Goal: Answer question/provide support: Share knowledge or assist other users

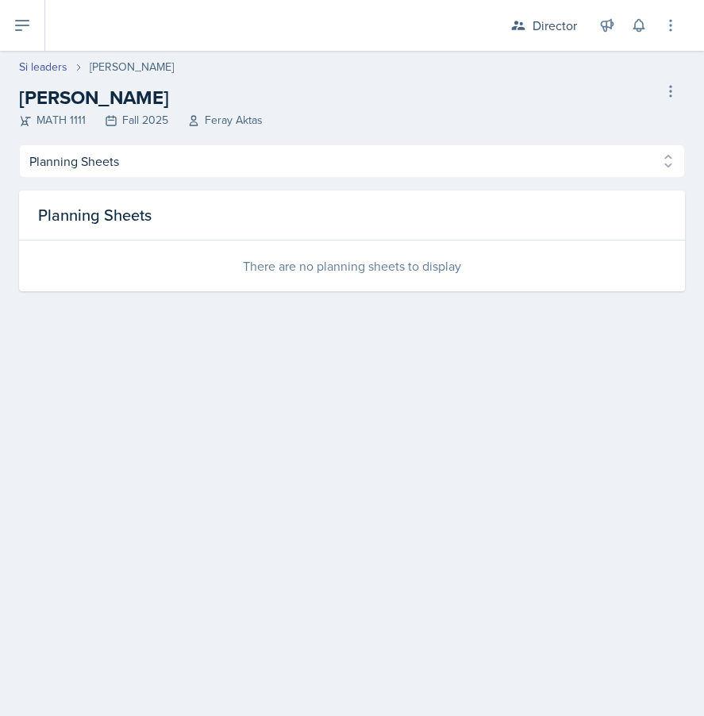
select select "Planning Sheets"
click at [568, 25] on div "Director" at bounding box center [555, 25] width 44 height 19
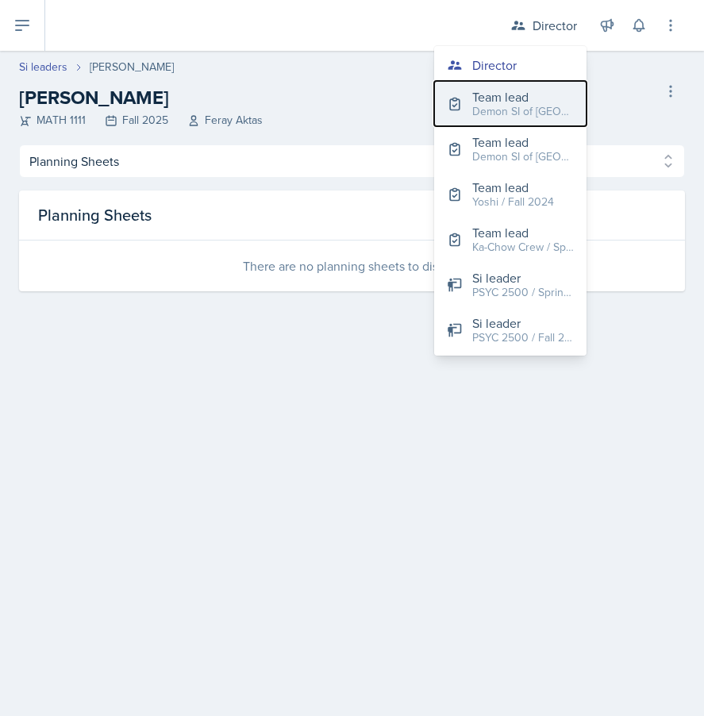
click at [542, 110] on div "Demon SI of [GEOGRAPHIC_DATA] / Fall 2025" at bounding box center [523, 111] width 102 height 17
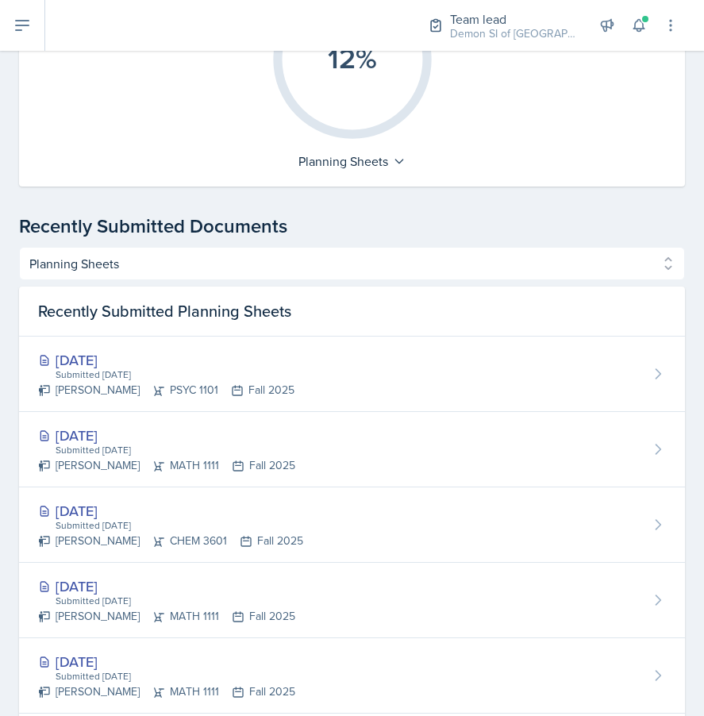
scroll to position [532, 0]
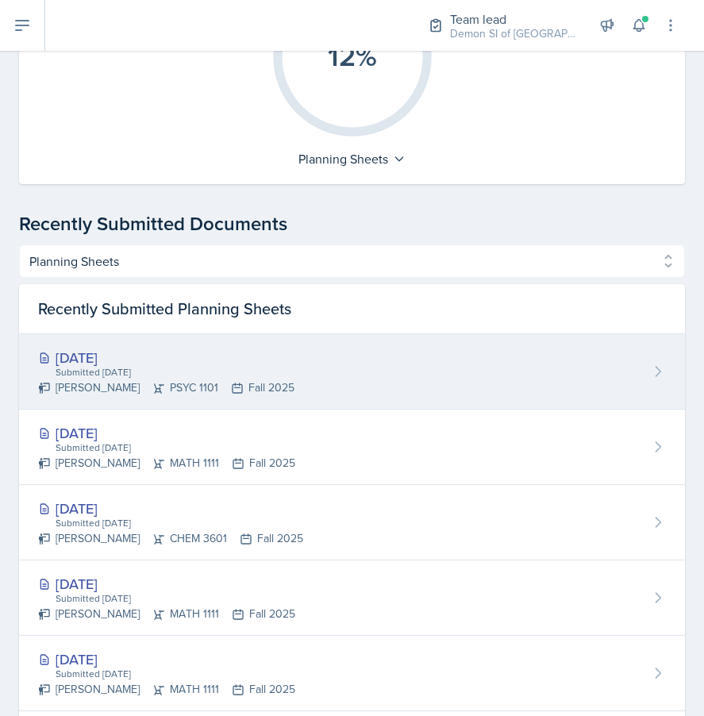
click at [287, 368] on div "Submitted [DATE]" at bounding box center [174, 372] width 241 height 14
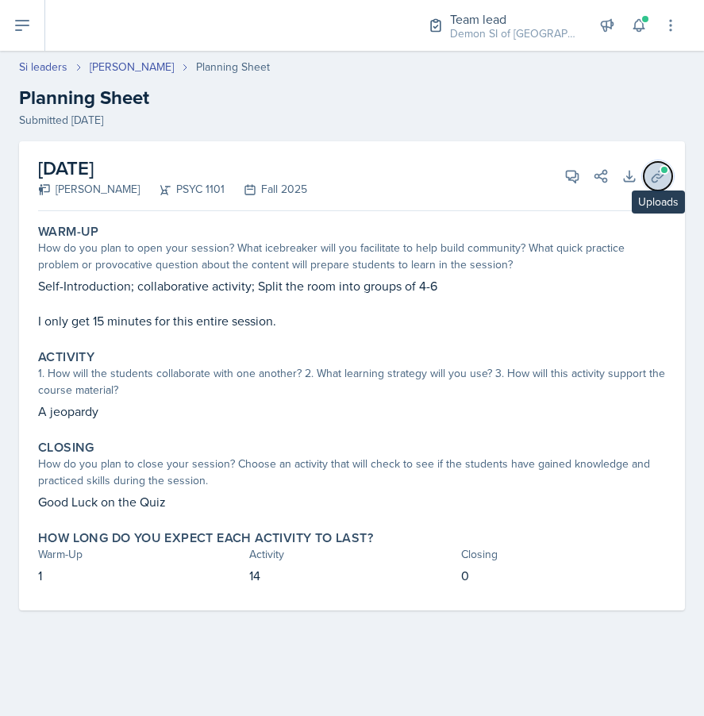
click at [653, 177] on icon at bounding box center [658, 176] width 12 height 12
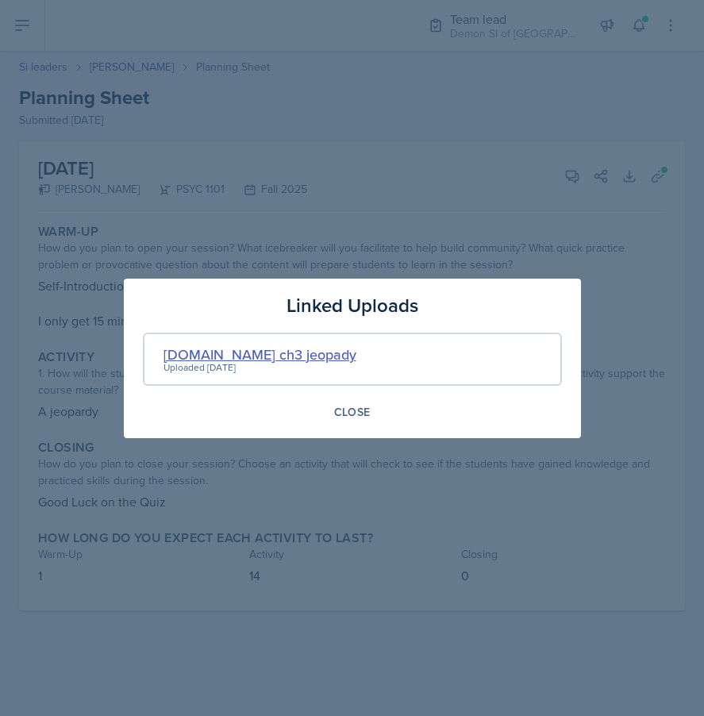
click at [188, 355] on div "[DOMAIN_NAME] ch3 jeopady" at bounding box center [260, 354] width 193 height 21
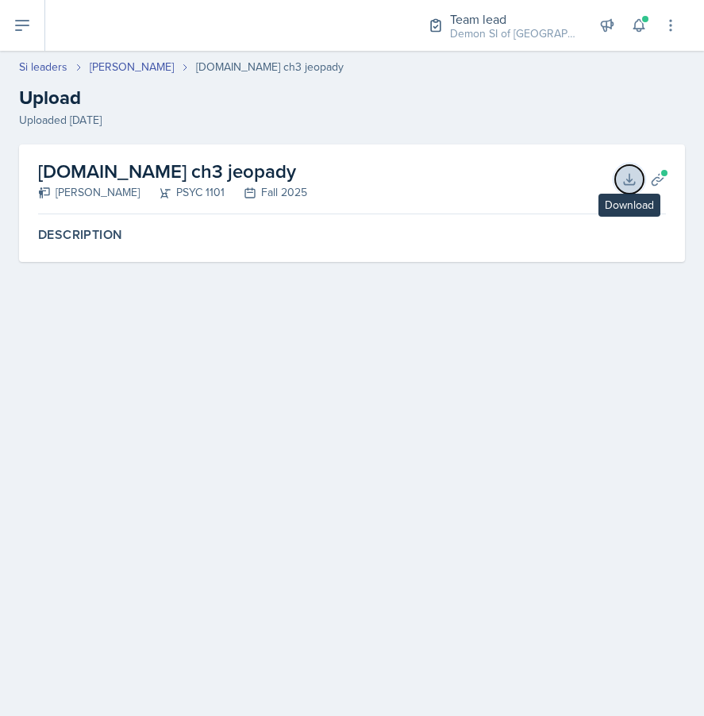
click at [633, 184] on icon at bounding box center [629, 179] width 10 height 10
click at [653, 29] on button at bounding box center [639, 25] width 29 height 29
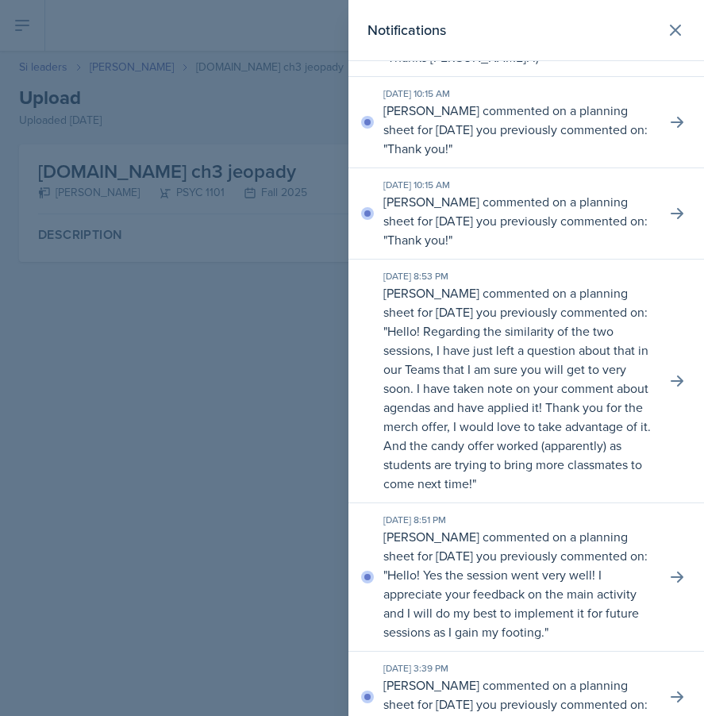
scroll to position [78, 0]
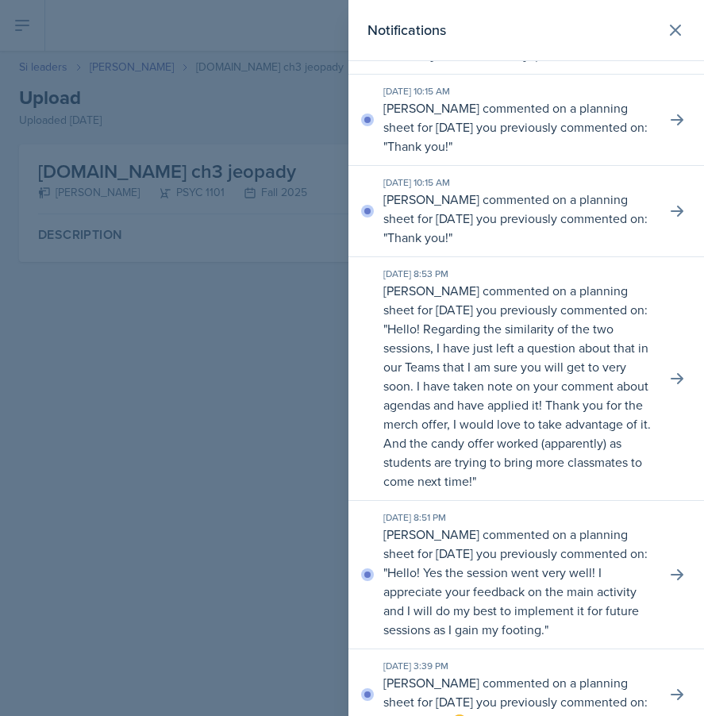
click at [268, 224] on div at bounding box center [352, 358] width 704 height 716
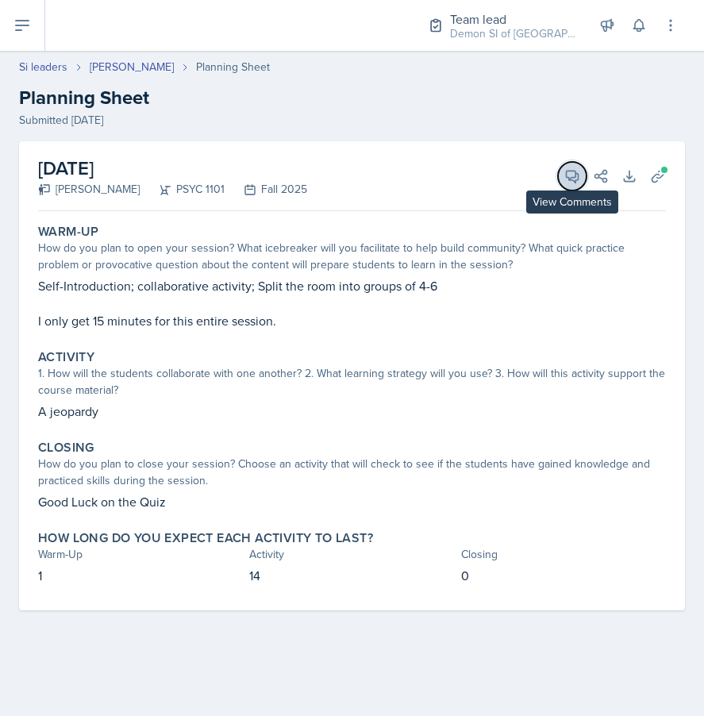
click at [568, 176] on icon at bounding box center [572, 176] width 16 height 16
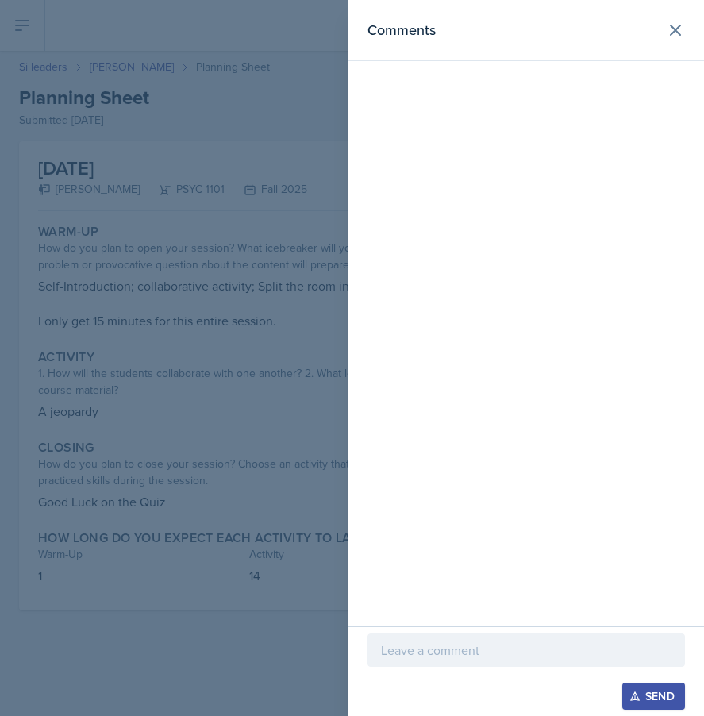
click at [466, 629] on div "Send" at bounding box center [527, 671] width 356 height 90
click at [466, 648] on p at bounding box center [526, 650] width 291 height 19
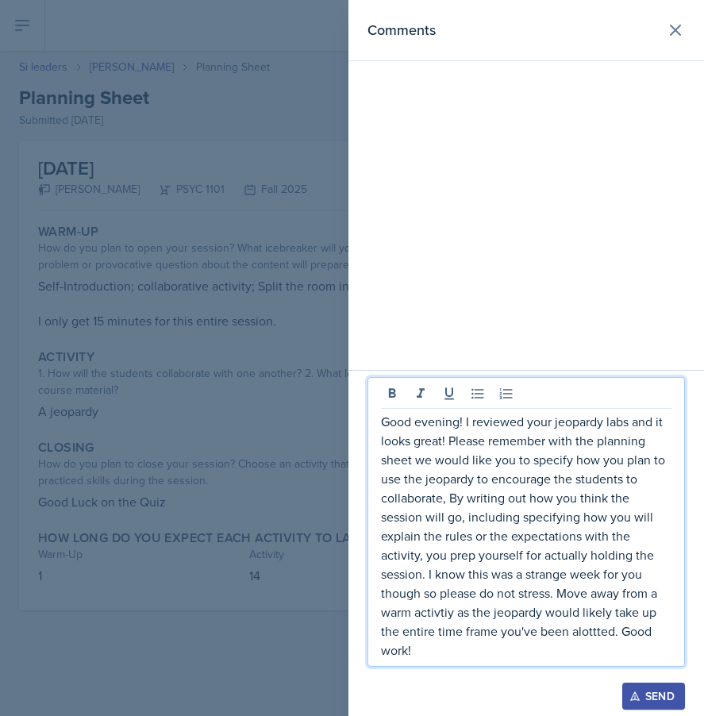
click at [189, 292] on div at bounding box center [352, 358] width 704 height 716
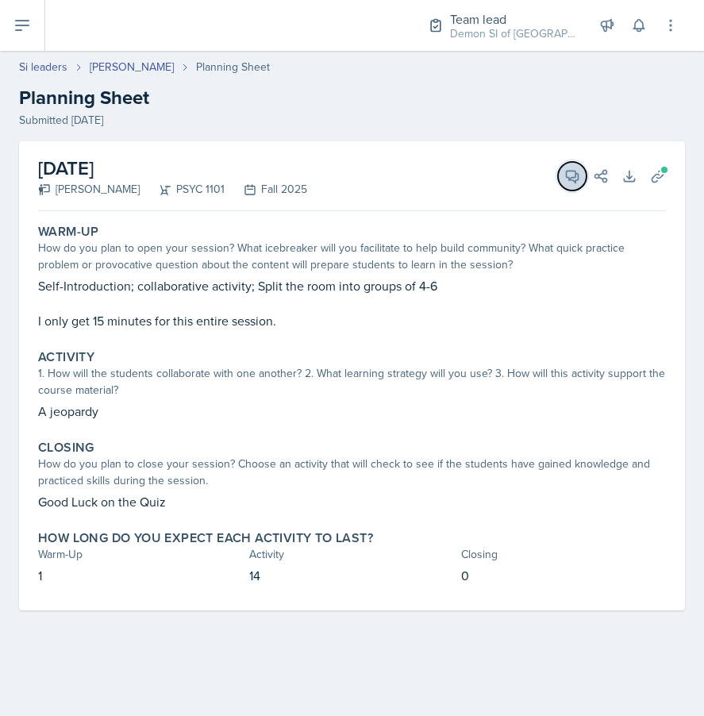
click at [560, 183] on button "View Comments" at bounding box center [572, 176] width 29 height 29
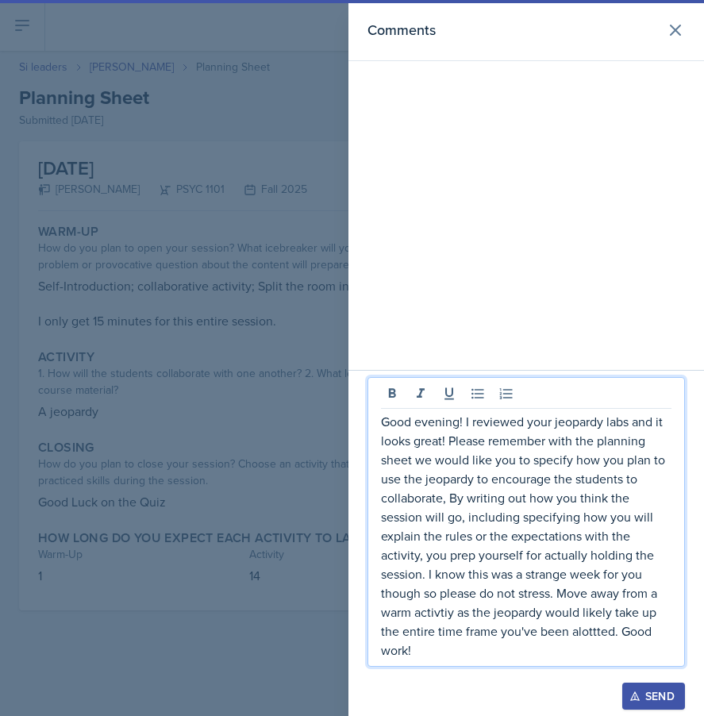
click at [431, 591] on p "Good evening! I reviewed your jeopardy labs and it looks great! Please remember…" at bounding box center [526, 536] width 291 height 248
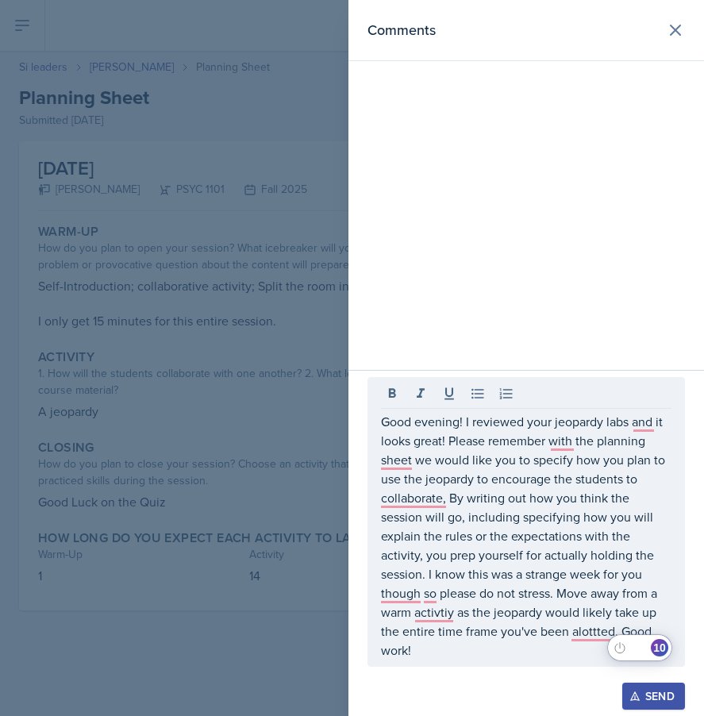
click at [661, 651] on div "10" at bounding box center [659, 647] width 17 height 17
click at [661, 649] on div "10" at bounding box center [659, 647] width 17 height 17
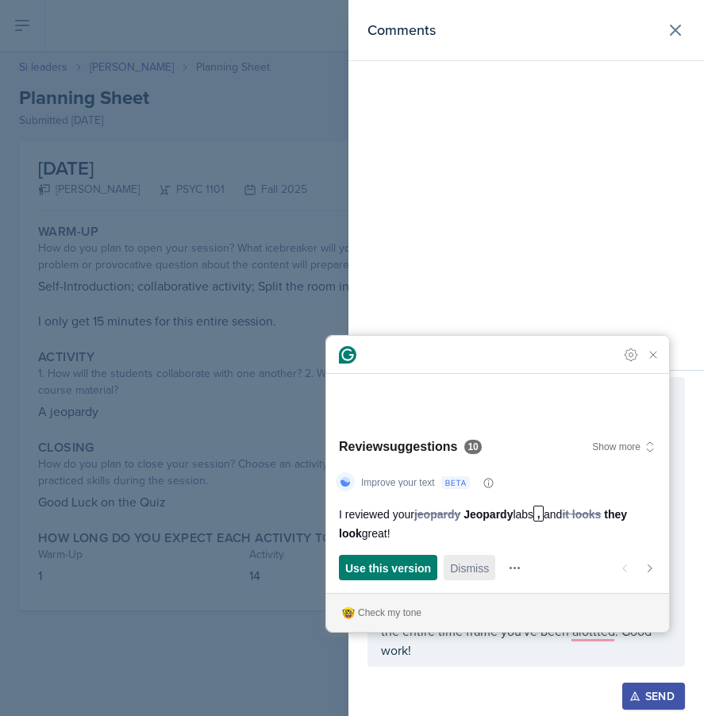
click at [489, 566] on span "Dismiss" at bounding box center [469, 568] width 39 height 17
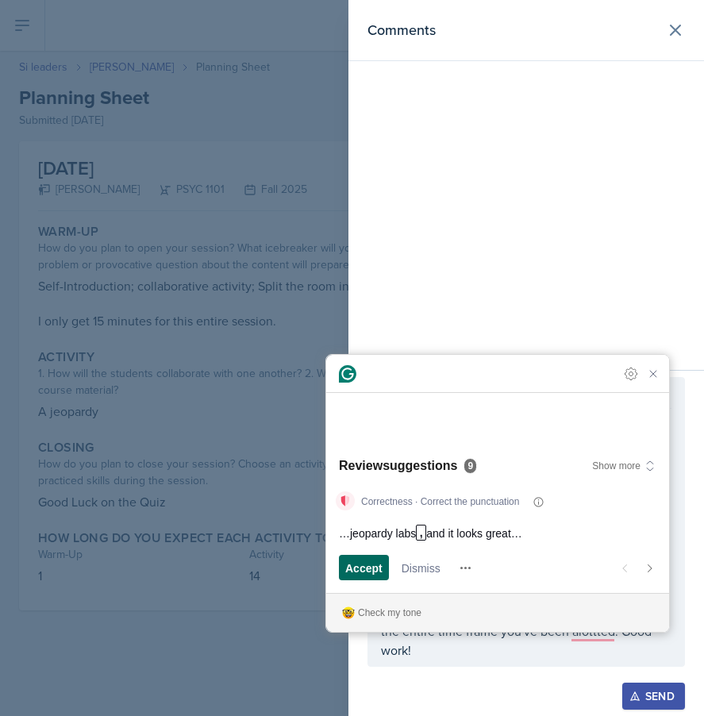
click at [344, 564] on button "Accept and open next suggestion" at bounding box center [364, 567] width 50 height 25
click at [352, 571] on span "Accept" at bounding box center [363, 568] width 37 height 17
click at [362, 568] on span "Accept" at bounding box center [363, 568] width 37 height 17
click at [364, 567] on span "Accept" at bounding box center [363, 568] width 37 height 17
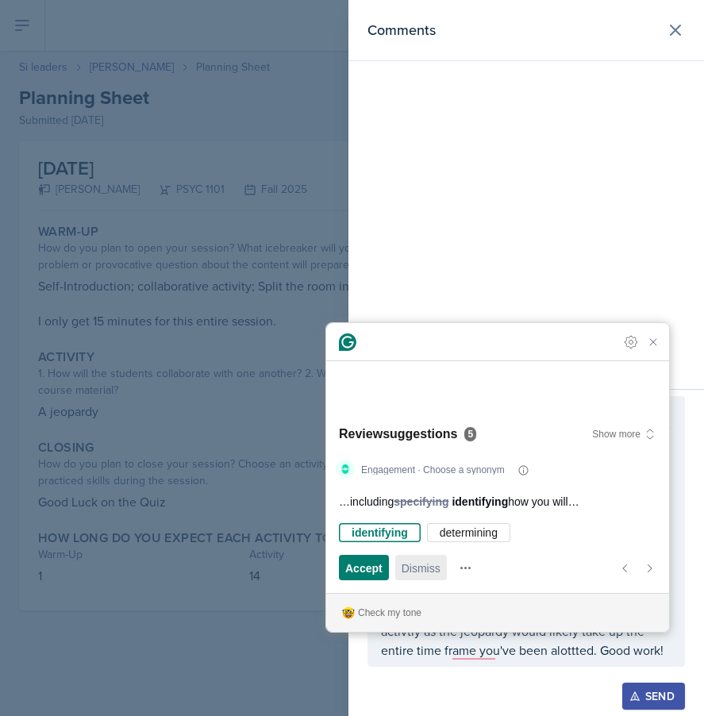
click at [412, 568] on span "Dismiss" at bounding box center [421, 568] width 39 height 17
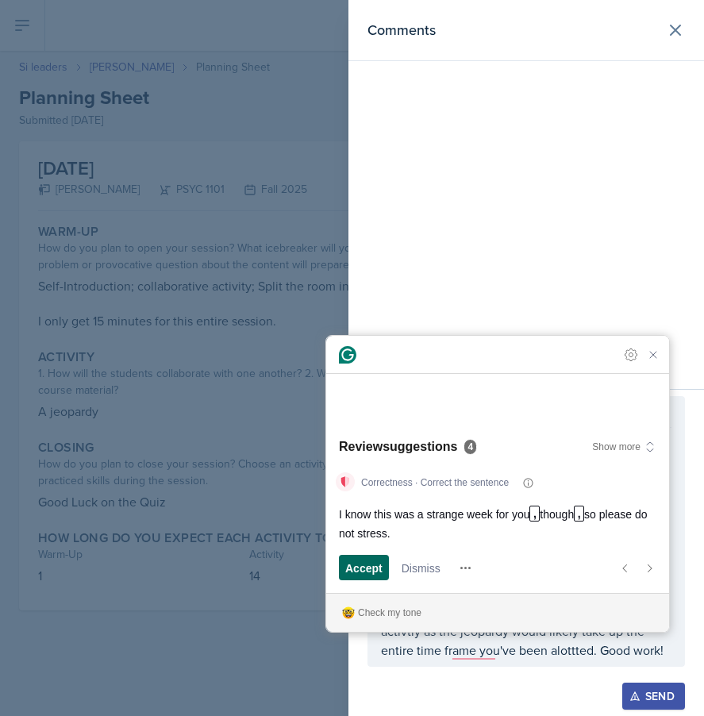
click at [372, 571] on span "Accept" at bounding box center [363, 568] width 37 height 17
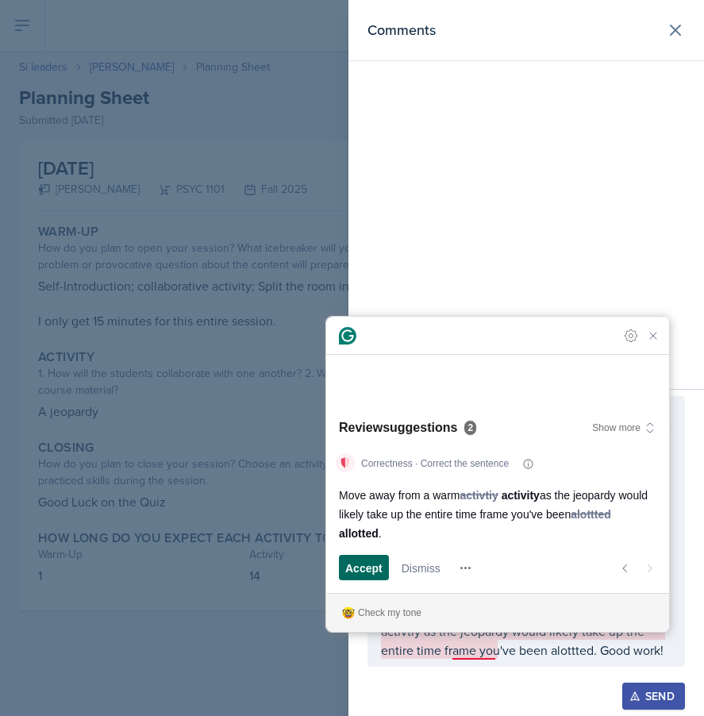
click at [376, 564] on span "Accept" at bounding box center [363, 568] width 37 height 17
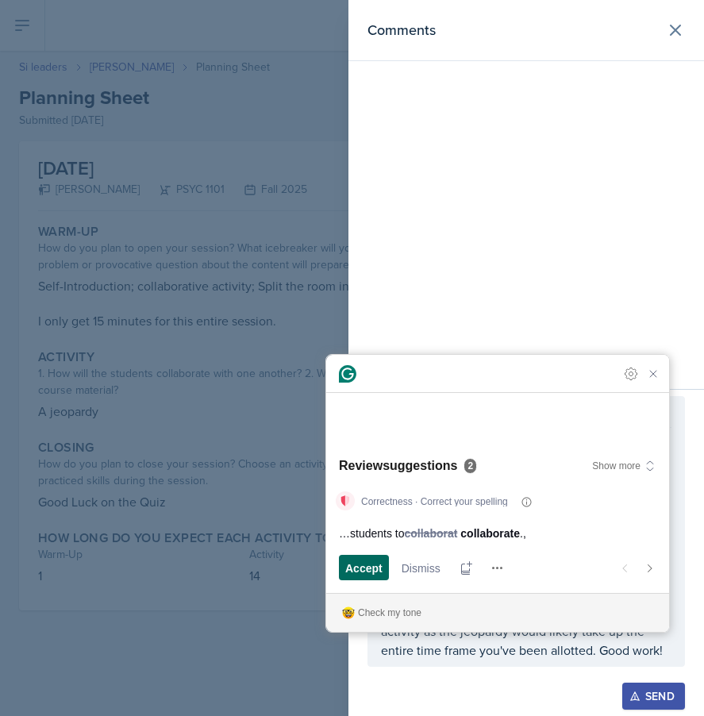
click at [360, 564] on span "Accept" at bounding box center [363, 568] width 37 height 17
click at [361, 562] on span "Accept" at bounding box center [363, 568] width 37 height 17
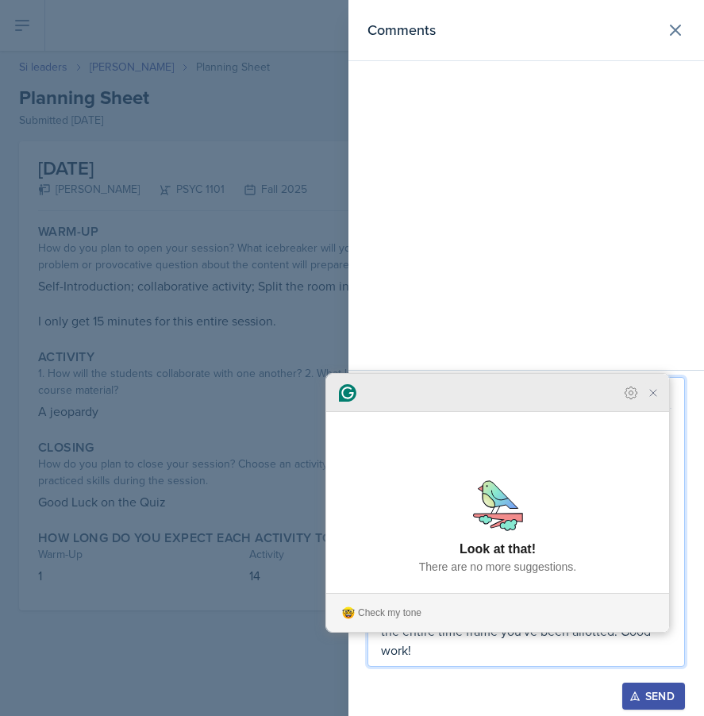
click at [655, 396] on icon "Close Grammarly Assistant" at bounding box center [653, 393] width 6 height 6
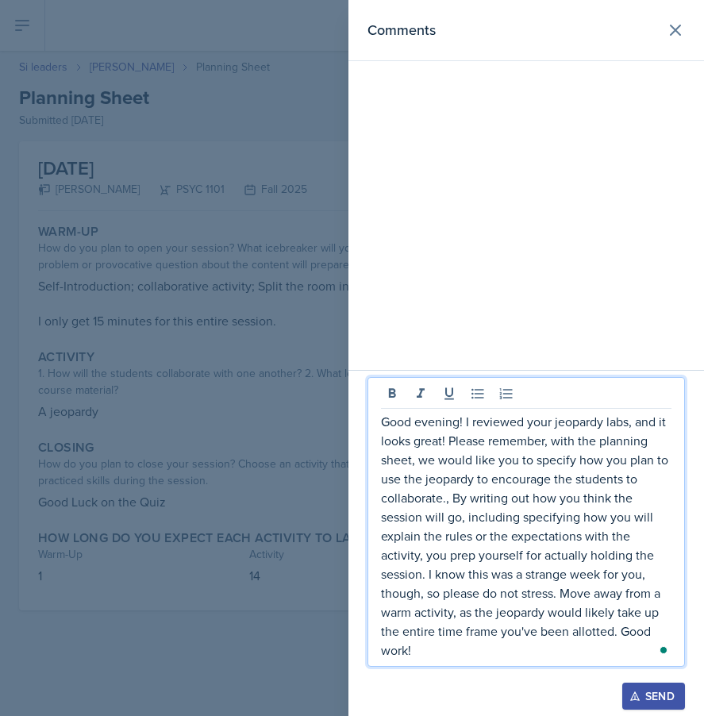
click at [625, 424] on p "Good evening! I reviewed your jeopardy labs, and it looks great! Please remembe…" at bounding box center [526, 536] width 291 height 248
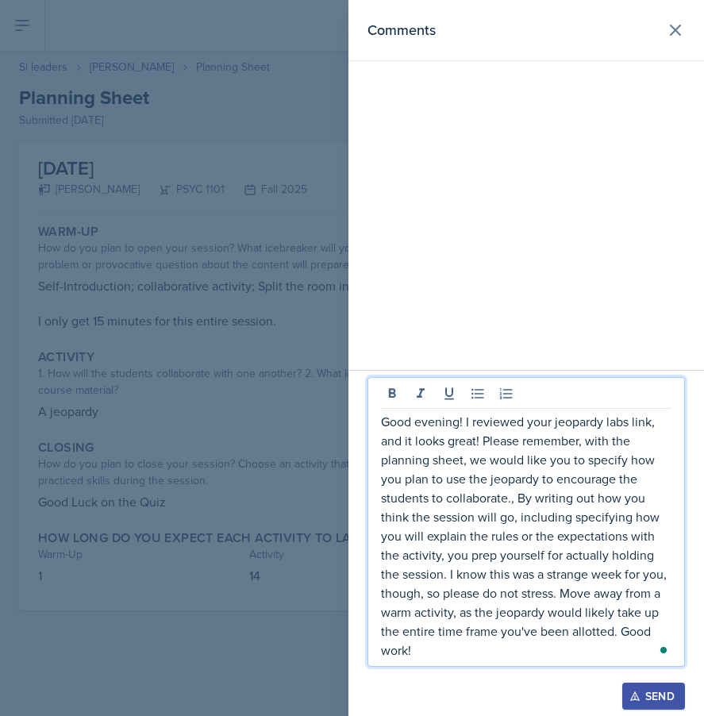
click at [656, 575] on p "Good evening! I reviewed your jeopardy labs link, and it looks great! Please re…" at bounding box center [526, 536] width 291 height 248
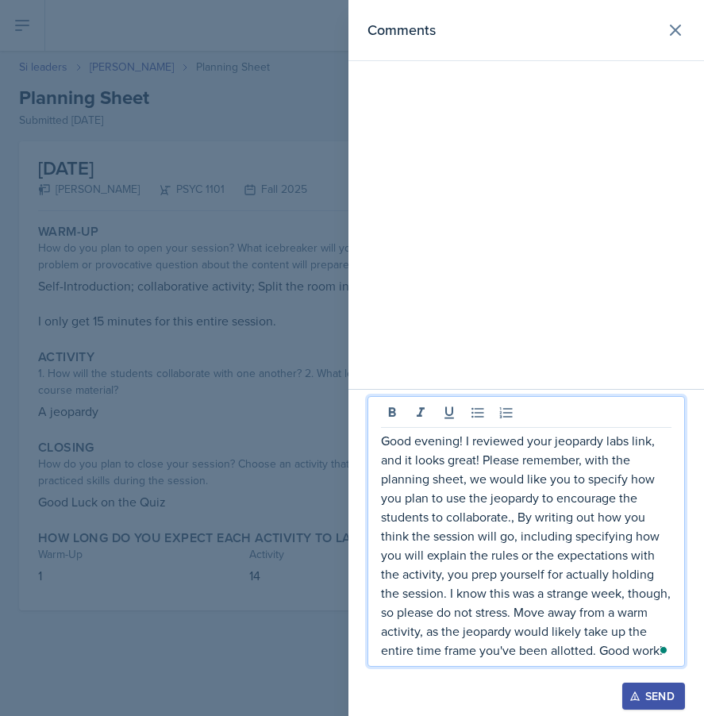
click at [668, 651] on div "Open Grammarly." at bounding box center [664, 650] width 10 height 10
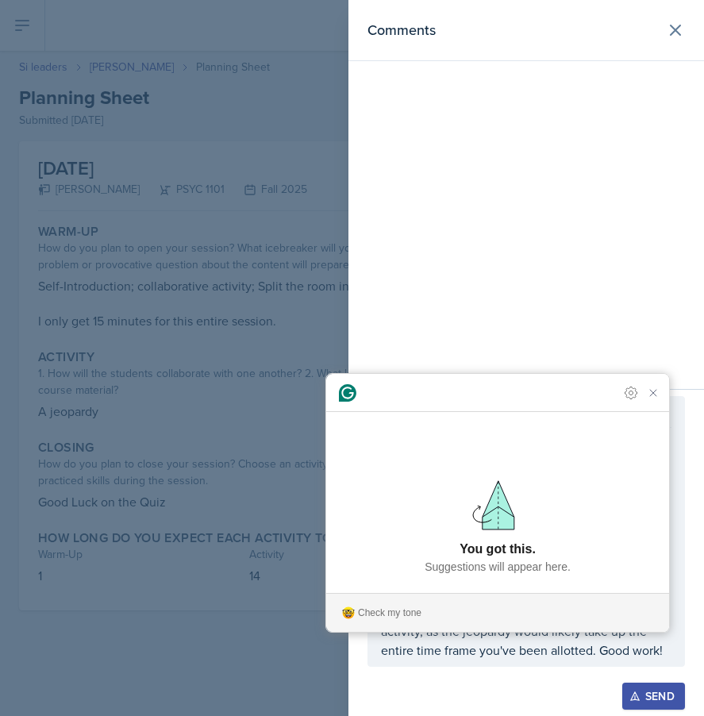
click at [494, 672] on div at bounding box center [527, 675] width 318 height 16
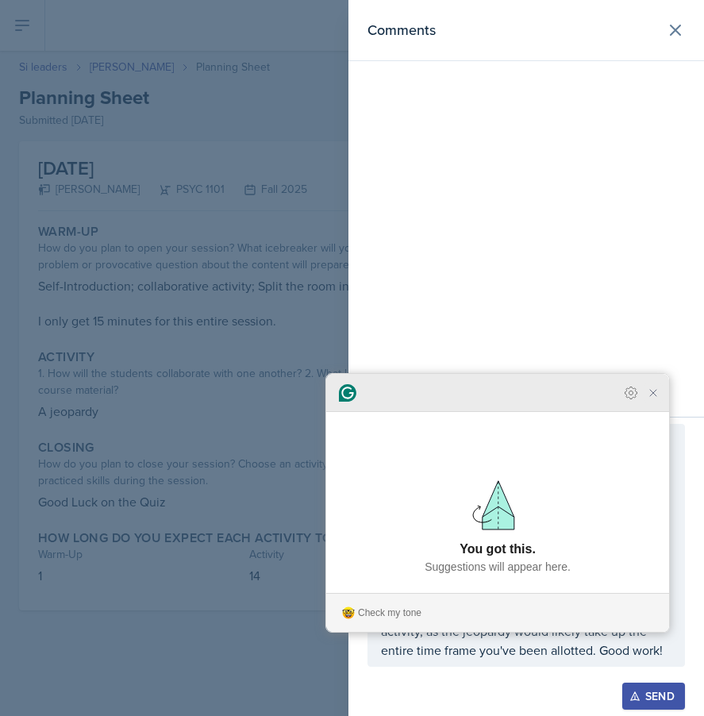
click at [658, 399] on icon "Close Grammarly Assistant" at bounding box center [653, 393] width 13 height 13
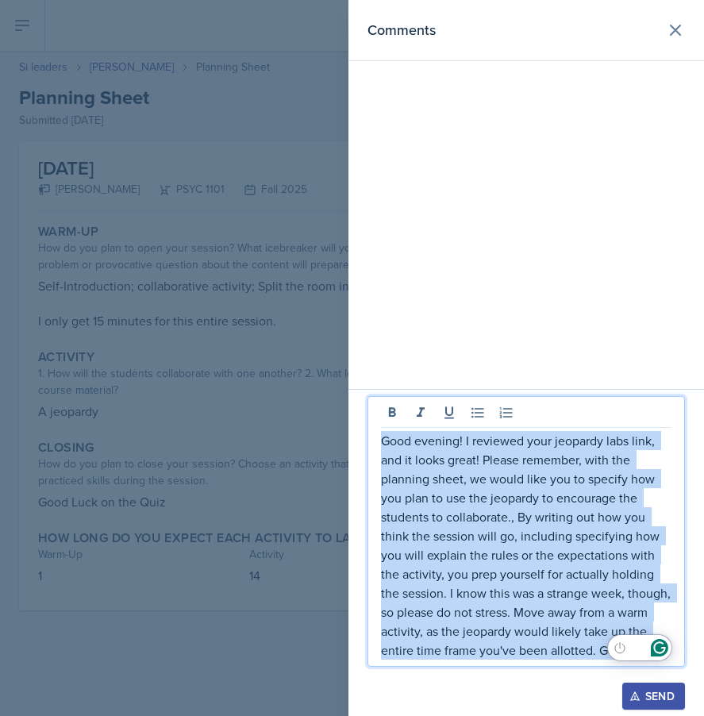
drag, startPoint x: 448, startPoint y: 646, endPoint x: 410, endPoint y: 354, distance: 294.5
click at [410, 354] on div "Comments Good evening! I reviewed your jeopardy labs link, and it looks great! …" at bounding box center [527, 358] width 356 height 716
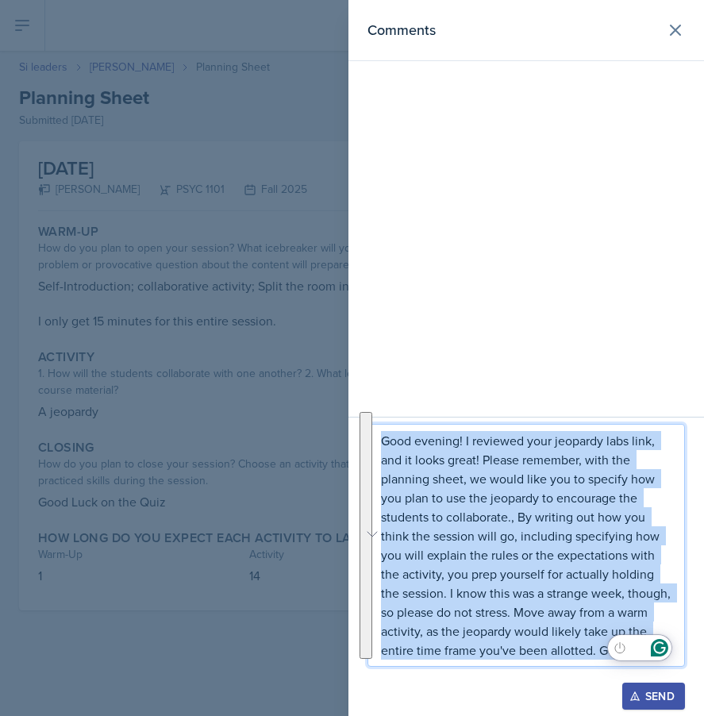
copy p "Good evening! I reviewed your jeopardy labs link, and it looks great! Please re…"
click at [650, 692] on div "Send" at bounding box center [654, 696] width 42 height 13
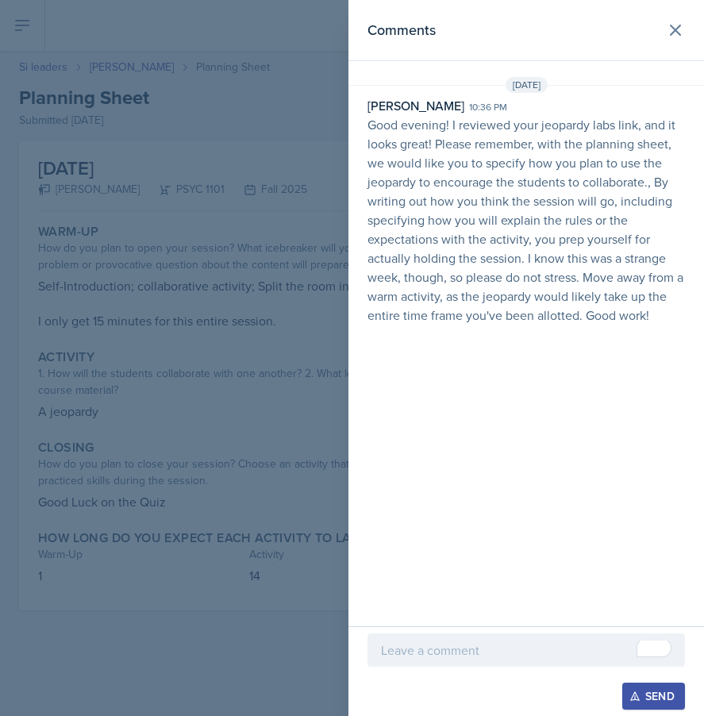
click at [150, 314] on div at bounding box center [352, 358] width 704 height 716
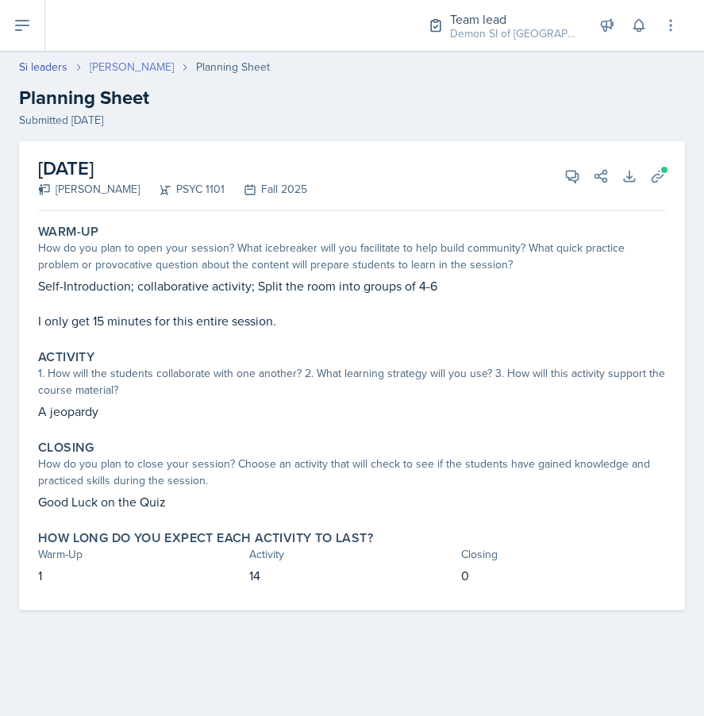
click at [136, 69] on link "[PERSON_NAME]" at bounding box center [132, 67] width 84 height 17
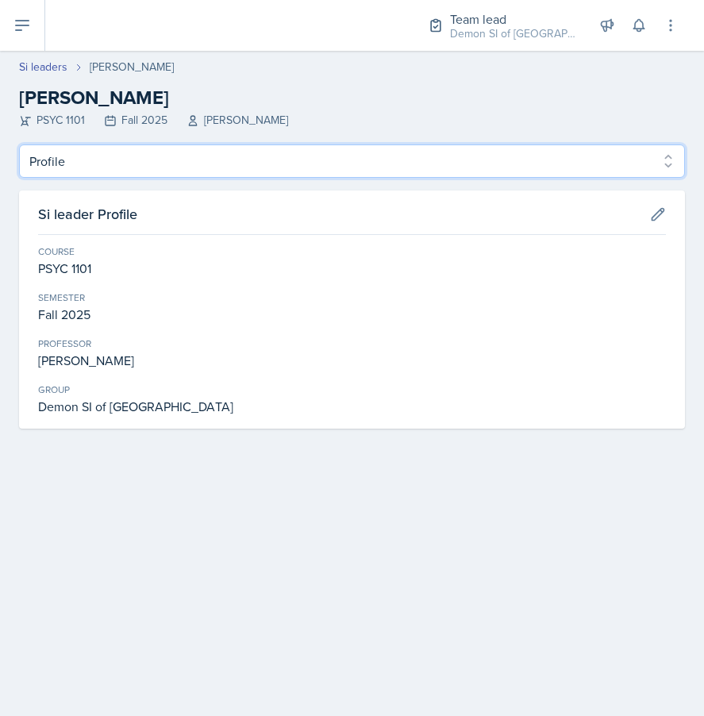
click at [223, 147] on select "Profile Planning Sheets Observation Forms Uploads" at bounding box center [352, 160] width 666 height 33
click at [19, 144] on select "Profile Planning Sheets Observation Forms Uploads" at bounding box center [352, 160] width 666 height 33
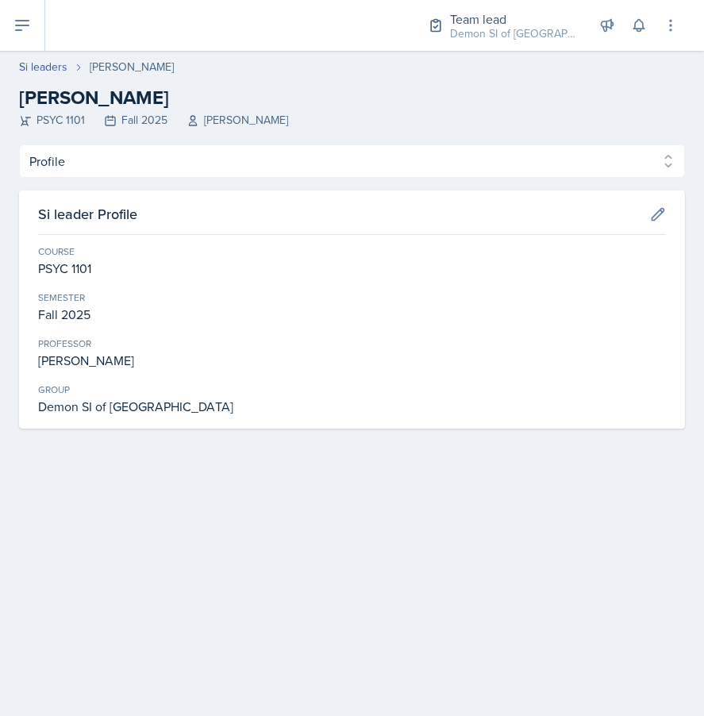
drag, startPoint x: 223, startPoint y: 147, endPoint x: 223, endPoint y: 178, distance: 31.0
click at [223, 178] on div "Profile Planning Sheets Observation Forms Uploads Profile Planning Sheets Obser…" at bounding box center [352, 286] width 666 height 284
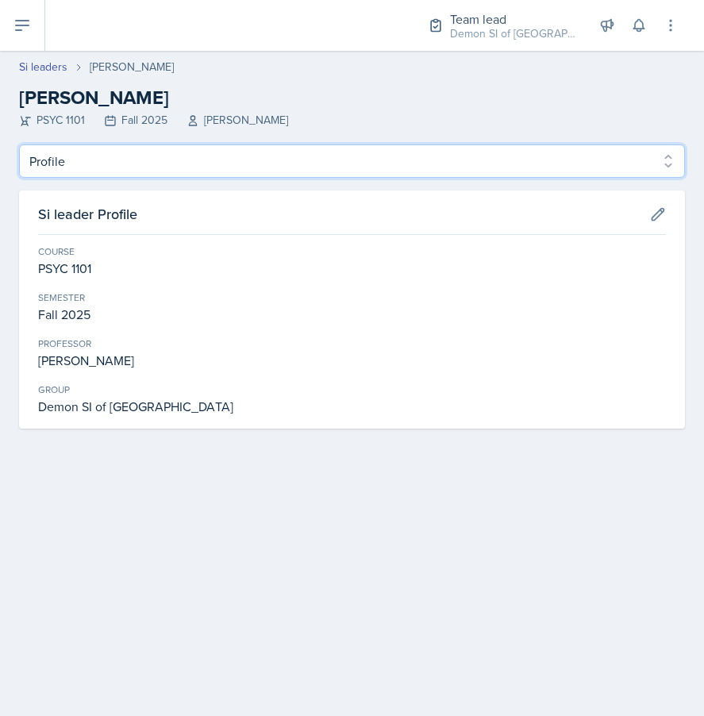
click at [223, 171] on select "Profile Planning Sheets Observation Forms Uploads" at bounding box center [352, 160] width 666 height 33
select select "Planning Sheets"
click at [19, 144] on select "Profile Planning Sheets Observation Forms Uploads" at bounding box center [352, 160] width 666 height 33
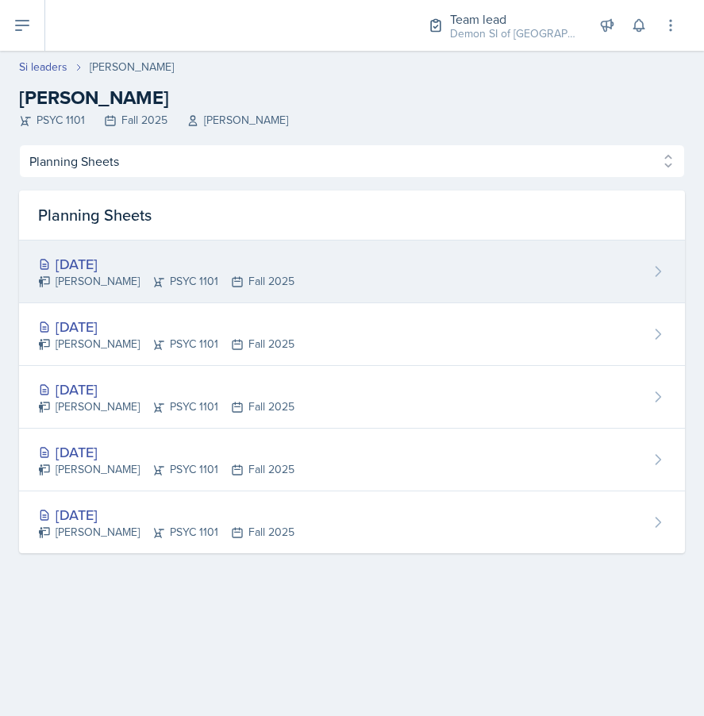
click at [231, 283] on icon at bounding box center [237, 281] width 13 height 13
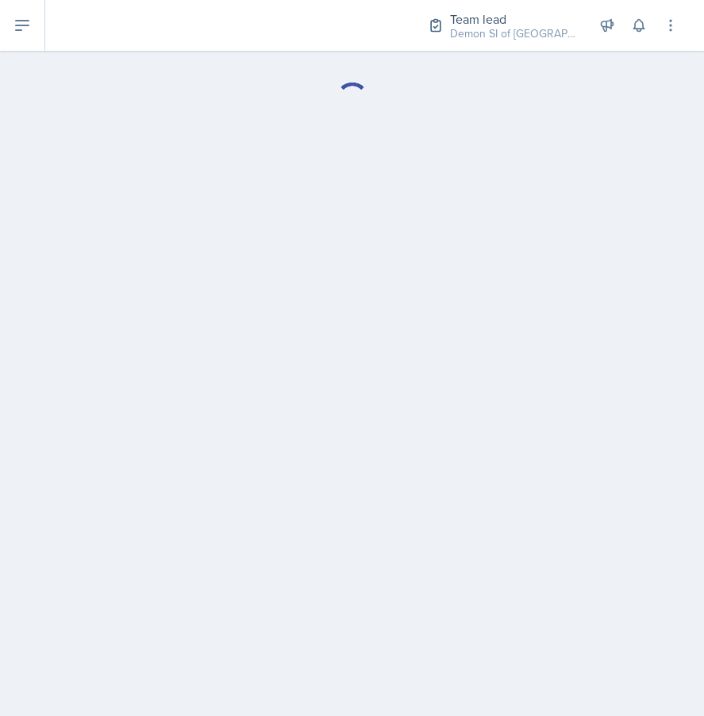
select select "Planning Sheets"
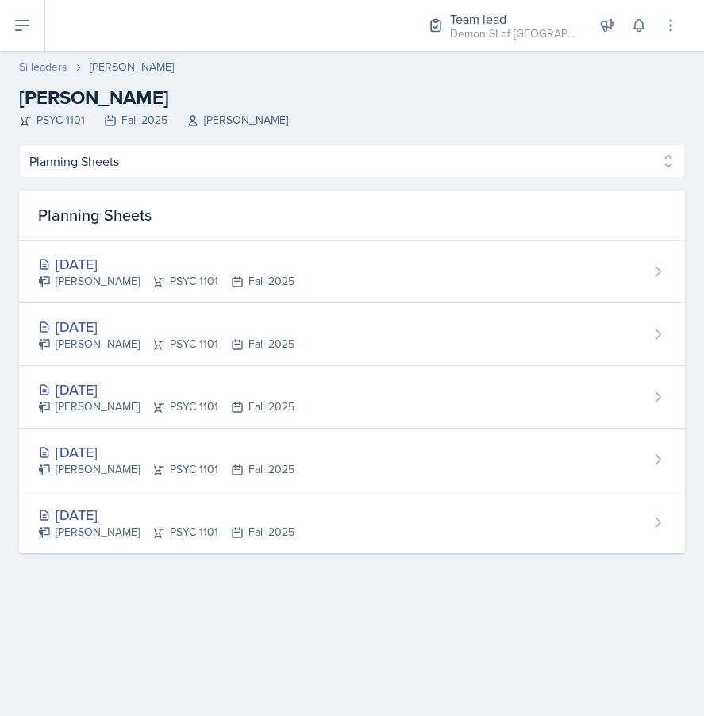
click at [50, 62] on link "Si leaders" at bounding box center [43, 67] width 48 height 17
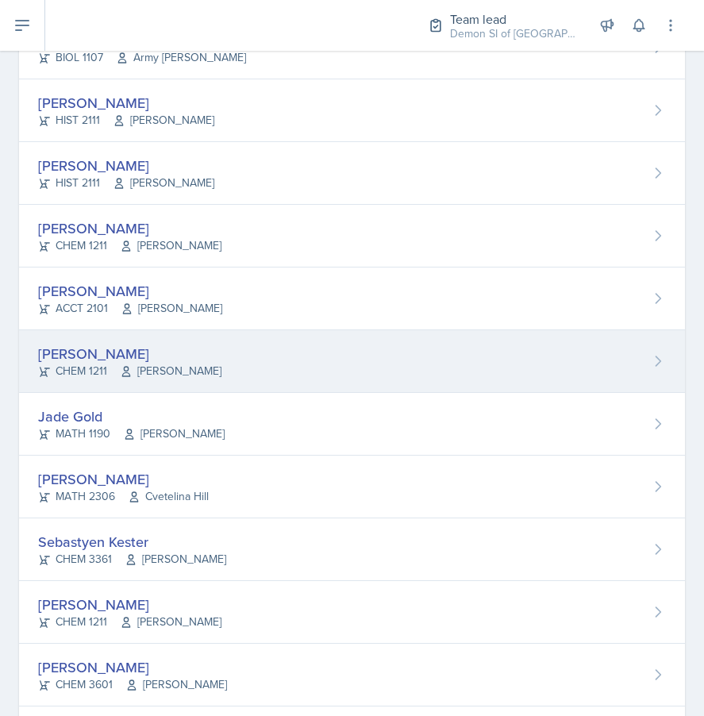
scroll to position [547, 0]
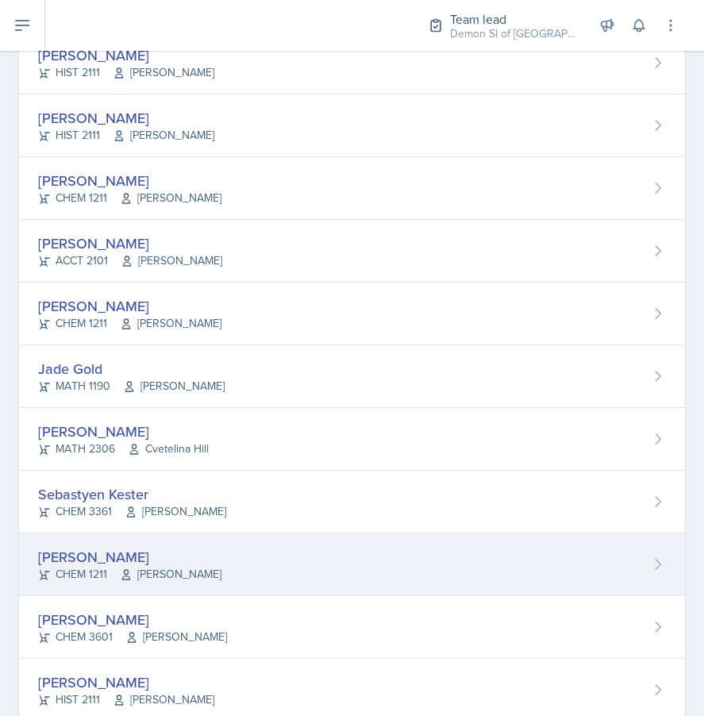
click at [100, 558] on div "[PERSON_NAME]" at bounding box center [129, 556] width 183 height 21
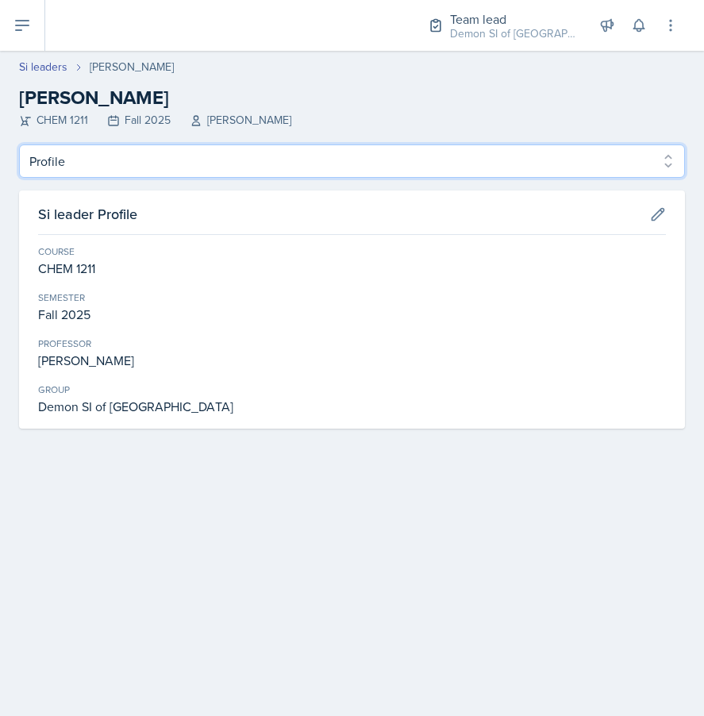
click at [180, 160] on select "Profile Planning Sheets Observation Forms Uploads" at bounding box center [352, 160] width 666 height 33
select select "Planning Sheets"
click at [19, 144] on select "Profile Planning Sheets Observation Forms Uploads" at bounding box center [352, 160] width 666 height 33
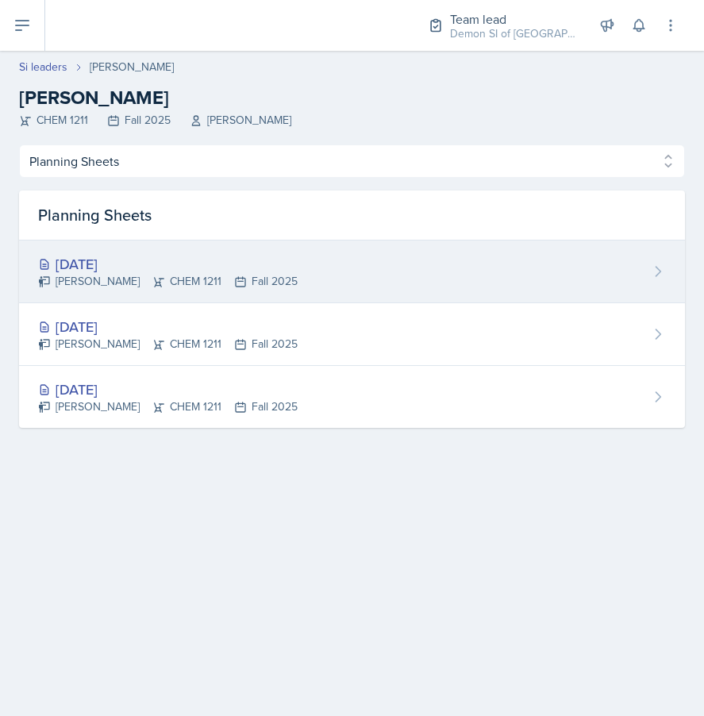
click at [160, 285] on icon at bounding box center [158, 281] width 13 height 13
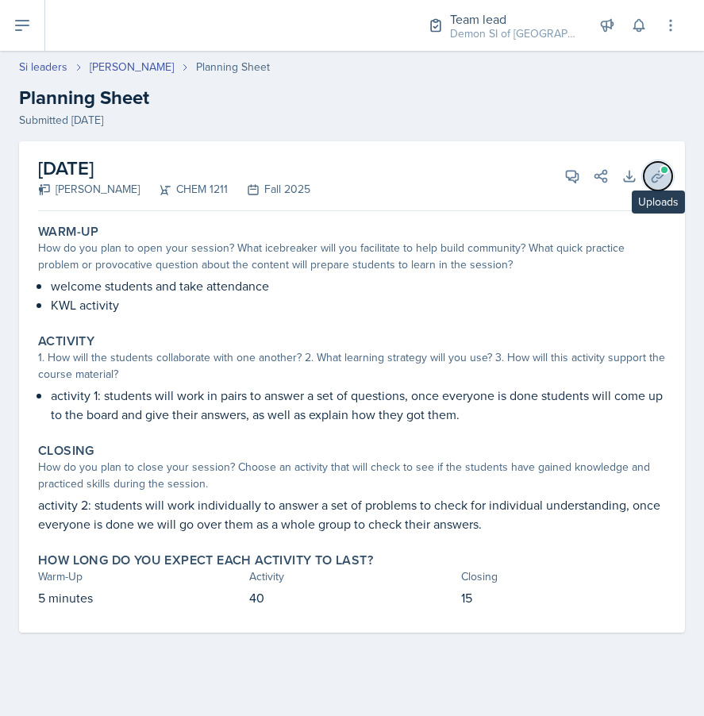
click at [653, 183] on icon at bounding box center [658, 176] width 16 height 16
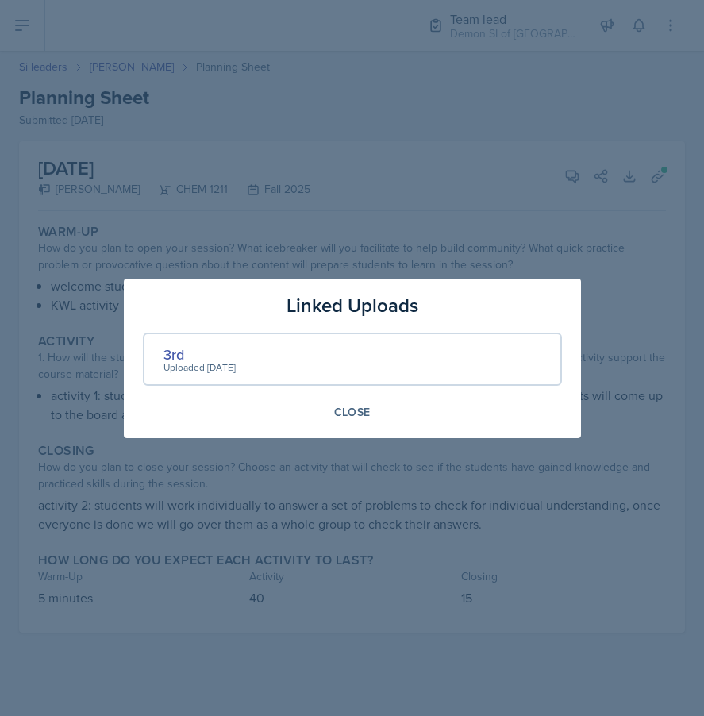
click at [162, 359] on div "3rd Uploaded [DATE]" at bounding box center [352, 359] width 419 height 53
click at [168, 351] on div "3rd" at bounding box center [200, 354] width 72 height 21
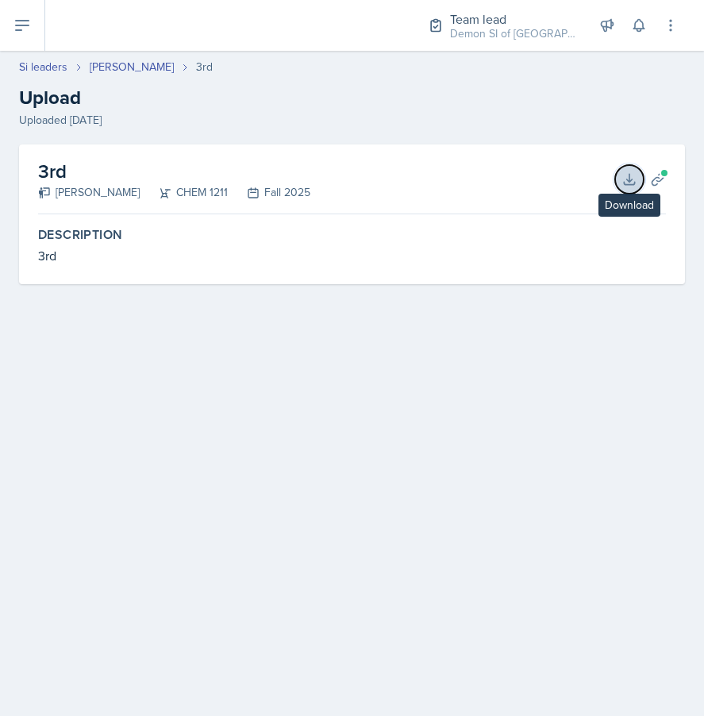
click at [632, 180] on icon at bounding box center [630, 179] width 16 height 16
